Goal: Book appointment/travel/reservation

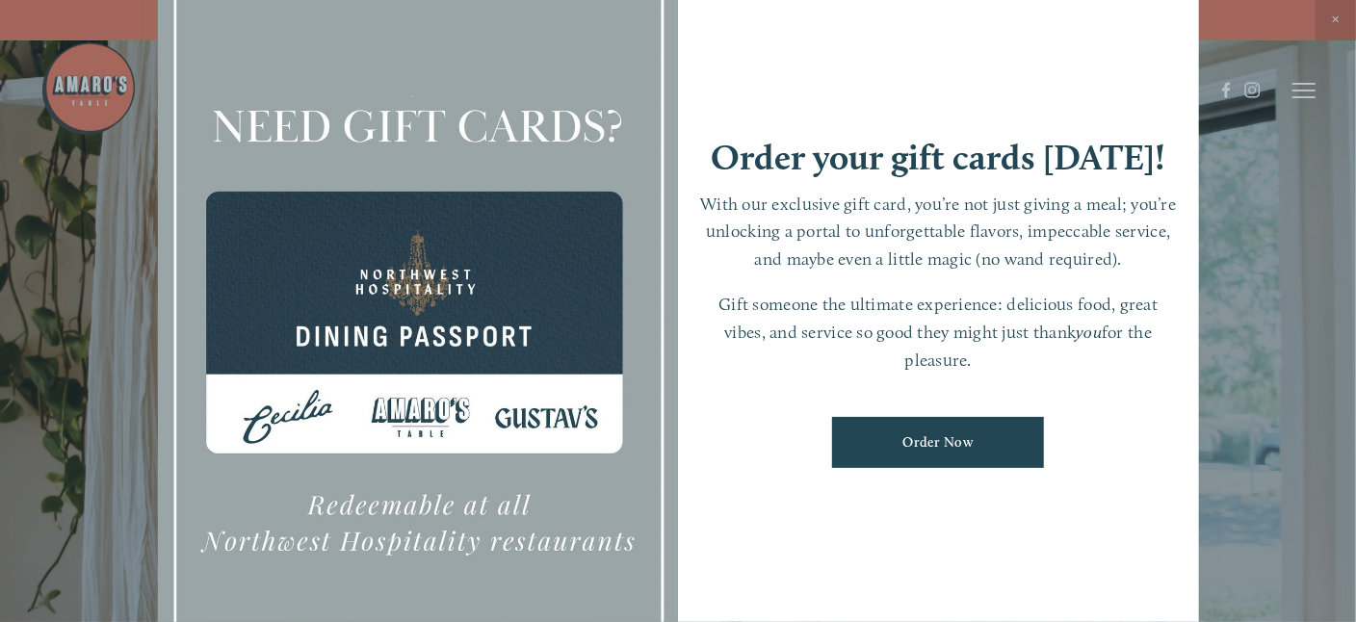
click at [1177, 27] on div "Order your gift cards [DATE]! With our exclusive gift card, you’re not just giv…" at bounding box center [938, 311] width 521 height 729
click at [812, 131] on div "Order your gift cards [DATE]! With our exclusive gift card, you’re not just giv…" at bounding box center [938, 311] width 521 height 729
click at [1245, 141] on div at bounding box center [678, 311] width 1356 height 622
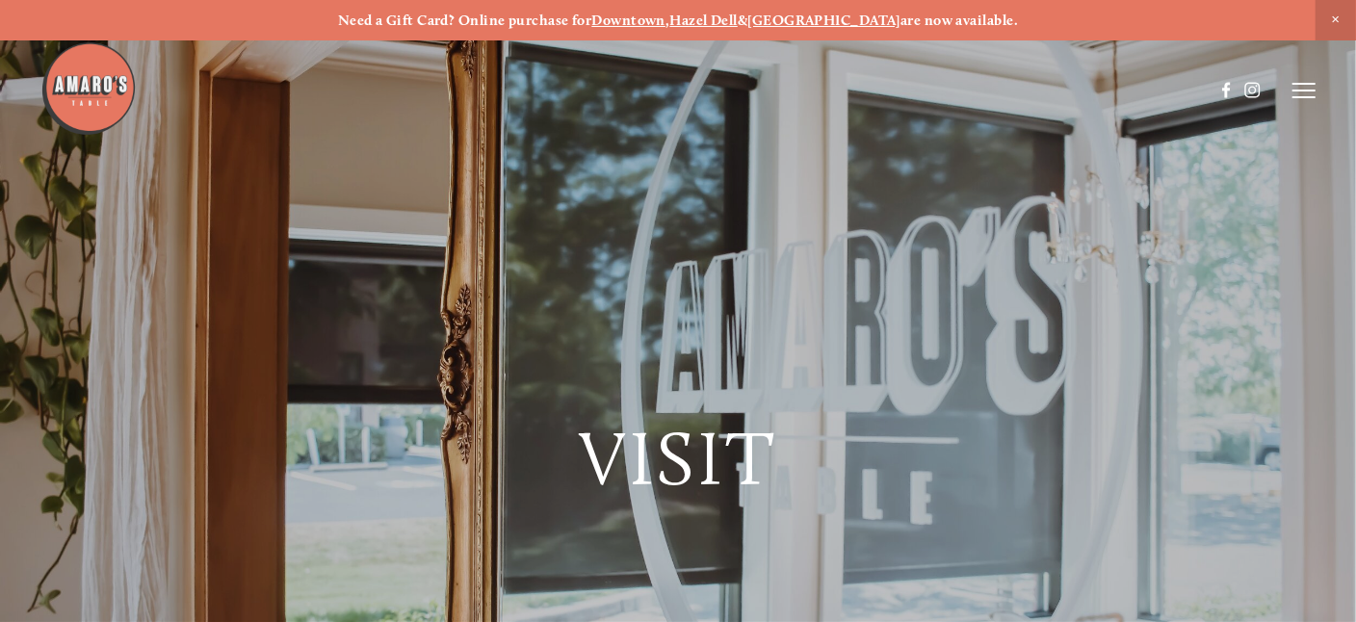
click at [733, 16] on strong "Hazel Dell" at bounding box center [704, 20] width 68 height 17
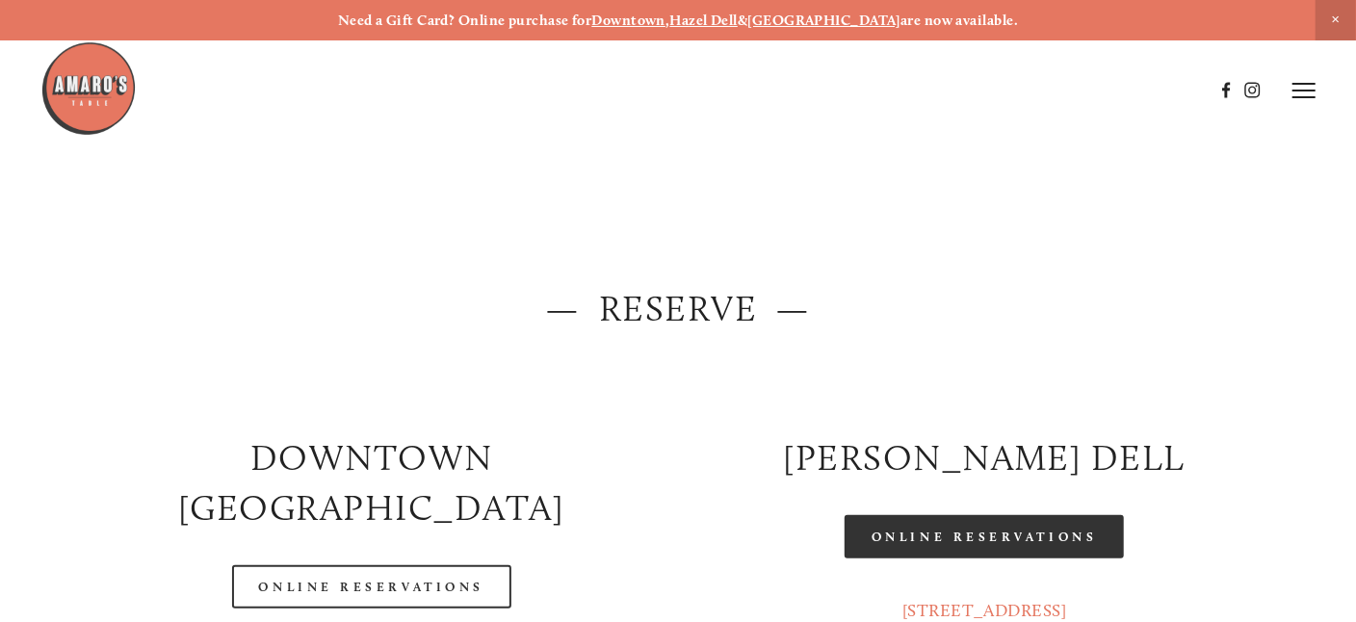
click at [953, 536] on link "Online Reservations" at bounding box center [984, 536] width 279 height 43
